Goal: Information Seeking & Learning: Check status

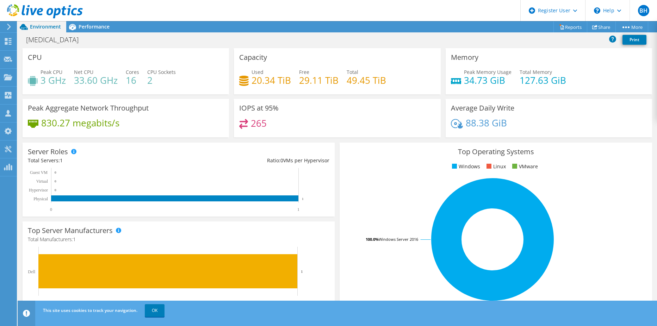
click at [49, 13] on icon at bounding box center [45, 11] width 76 height 14
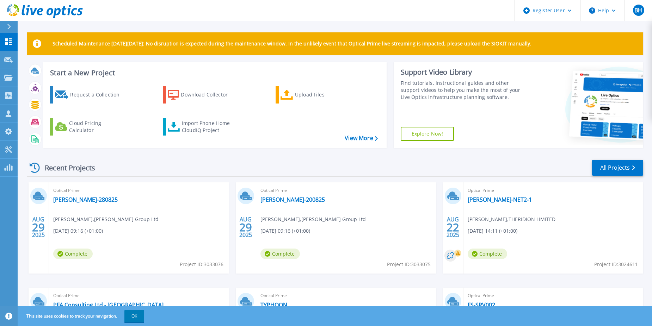
click at [449, 175] on div "Recent Projects All Projects" at bounding box center [335, 168] width 616 height 18
click at [461, 162] on div "Recent Projects All Projects [DATE] Optical Prime [PERSON_NAME]-280825 [PERSON_…" at bounding box center [335, 276] width 616 height 245
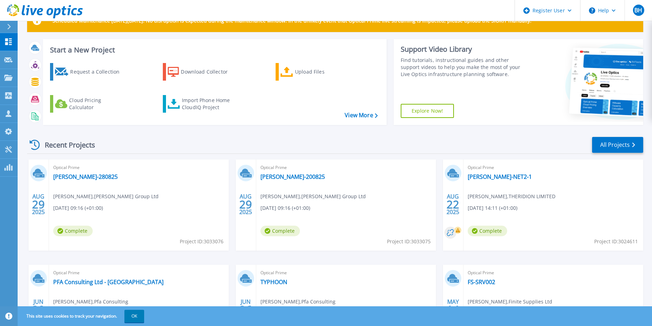
click at [461, 162] on div "[DATE]" at bounding box center [453, 205] width 20 height 91
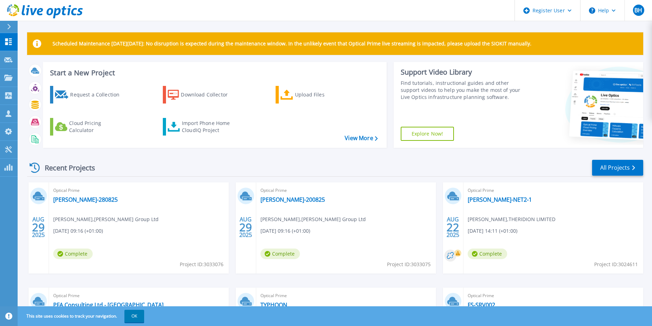
click at [375, 160] on div "Recent Projects All Projects" at bounding box center [335, 168] width 616 height 18
click at [22, 81] on p "Projects" at bounding box center [27, 78] width 19 height 18
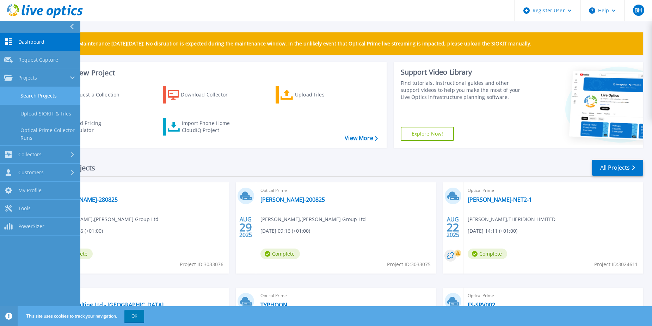
click at [41, 93] on link "Search Projects" at bounding box center [40, 96] width 80 height 18
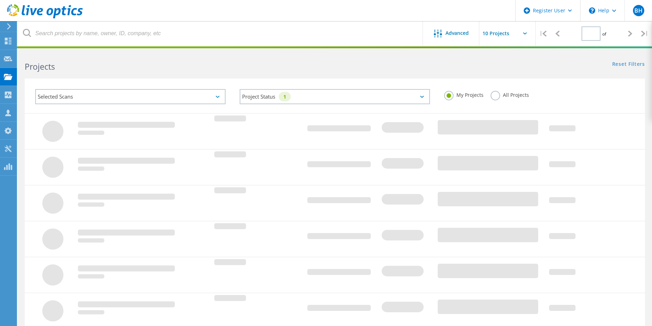
type input "1"
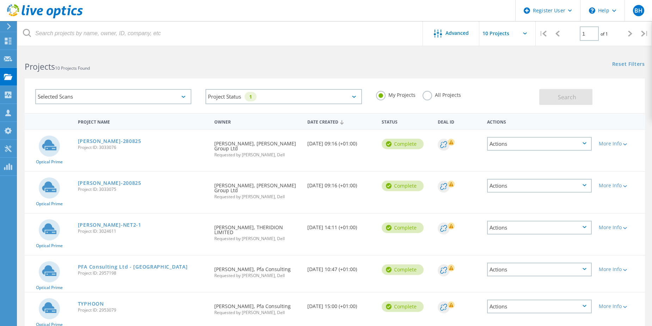
drag, startPoint x: 92, startPoint y: 66, endPoint x: 90, endPoint y: 56, distance: 9.7
click at [90, 66] on span "10 Projects Found" at bounding box center [72, 68] width 35 height 6
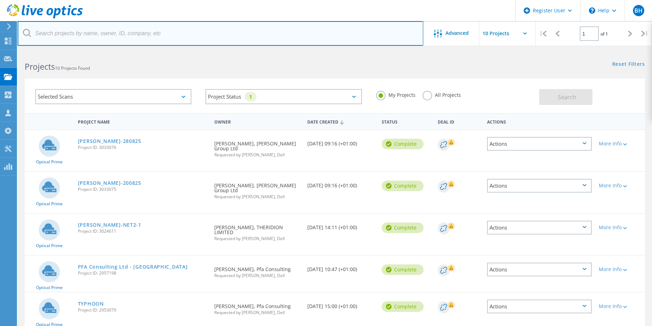
click at [90, 36] on input "text" at bounding box center [221, 33] width 406 height 25
paste input "2497276659"
type input "2497276659"
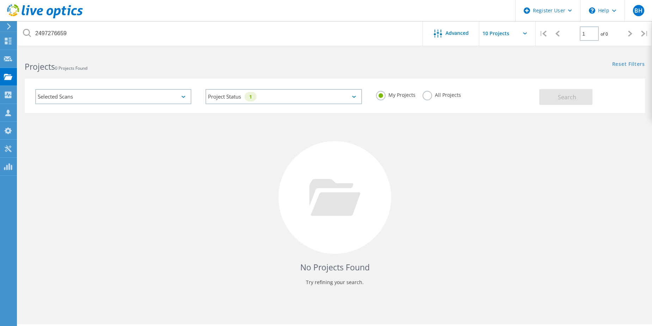
click at [431, 90] on div "My Projects All Projects" at bounding box center [454, 95] width 170 height 26
click at [424, 94] on label "All Projects" at bounding box center [442, 94] width 38 height 7
click at [0, 0] on input "All Projects" at bounding box center [0, 0] width 0 height 0
click at [577, 95] on button "Search" at bounding box center [565, 97] width 53 height 16
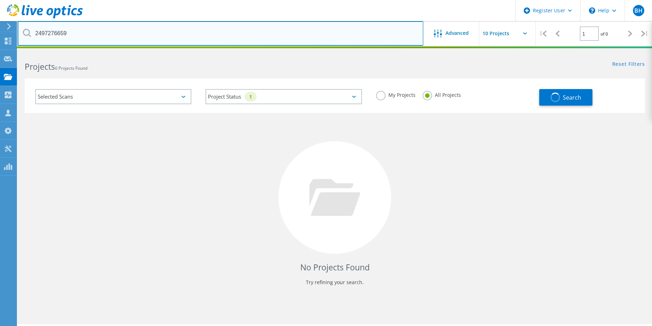
click at [99, 32] on input "2497276659" at bounding box center [221, 33] width 406 height 25
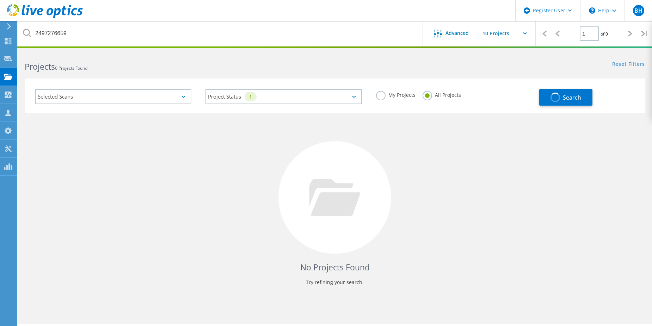
click at [162, 98] on div "Selected Scans" at bounding box center [113, 96] width 156 height 15
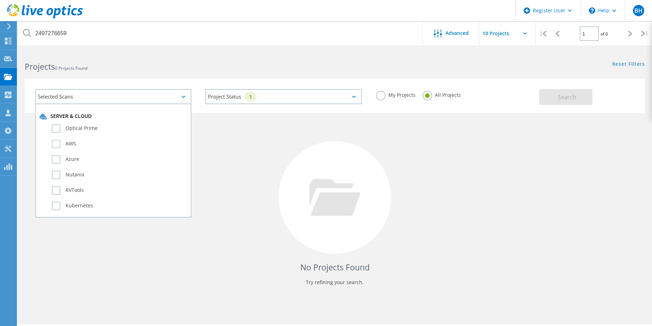
click at [162, 98] on div "Selected Scans" at bounding box center [113, 96] width 156 height 15
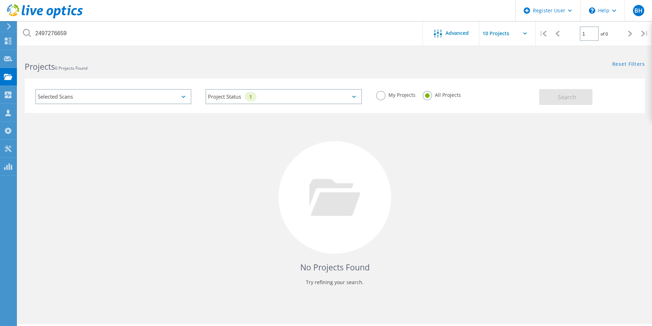
click at [166, 94] on div "Selected Scans" at bounding box center [113, 96] width 156 height 15
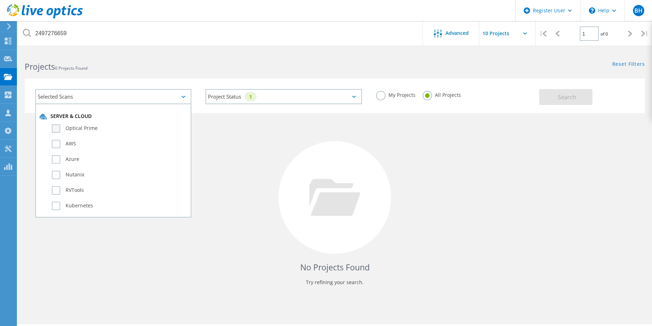
click at [62, 127] on label "Optical Prime" at bounding box center [119, 128] width 135 height 8
click at [0, 0] on input "Optical Prime" at bounding box center [0, 0] width 0 height 0
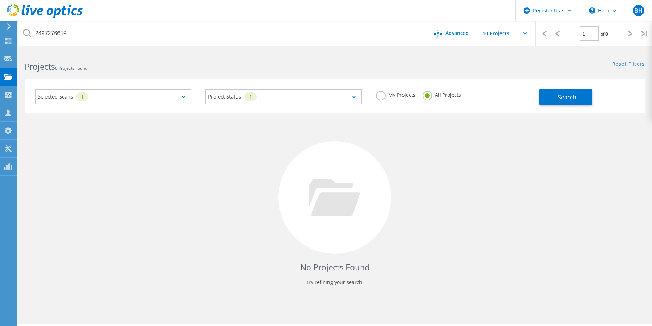
click at [217, 62] on h2 "Projects 0 Projects Found" at bounding box center [176, 67] width 303 height 12
click at [448, 140] on div "No Projects Found Try refining your search." at bounding box center [335, 204] width 620 height 182
